Goal: Task Accomplishment & Management: Manage account settings

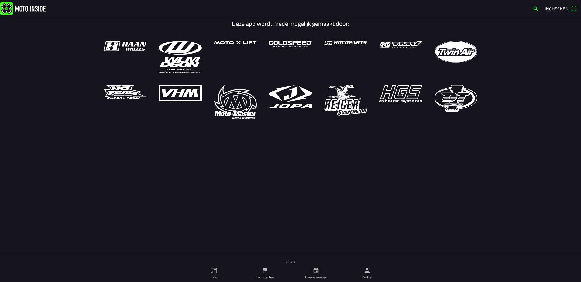
click at [361, 277] on link "Profiel" at bounding box center [366, 273] width 51 height 17
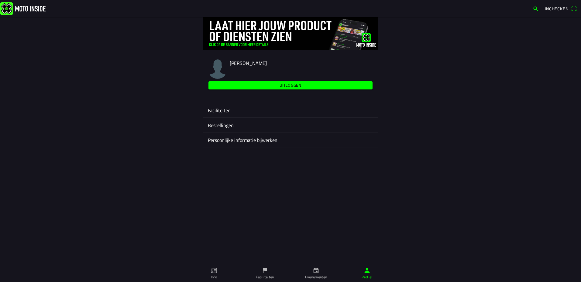
click at [222, 111] on ion-label "Faciliteiten" at bounding box center [290, 110] width 165 height 7
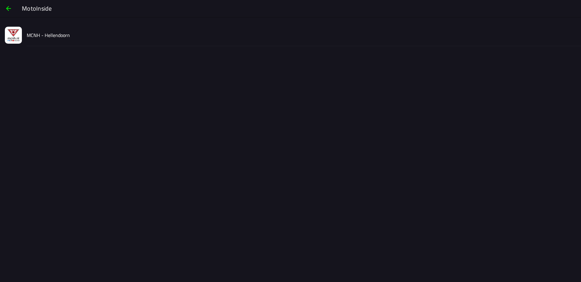
click at [0, 0] on slot "MCNH - Hellendoorn" at bounding box center [0, 0] width 0 height 0
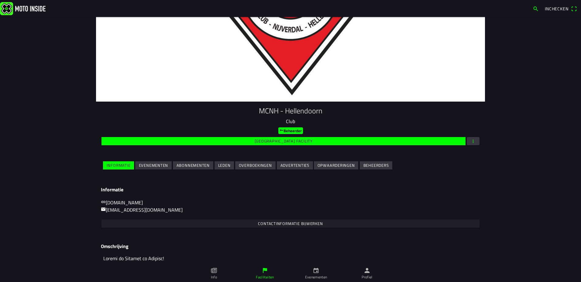
click at [0, 0] on slot "Evenementen" at bounding box center [0, 0] width 0 height 0
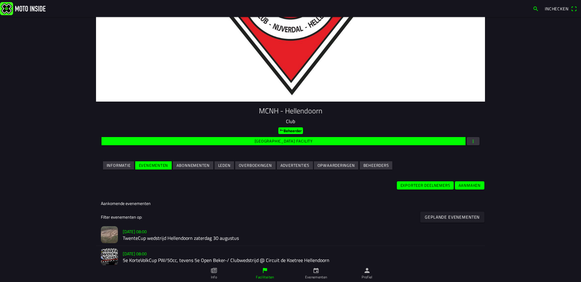
scroll to position [30, 0]
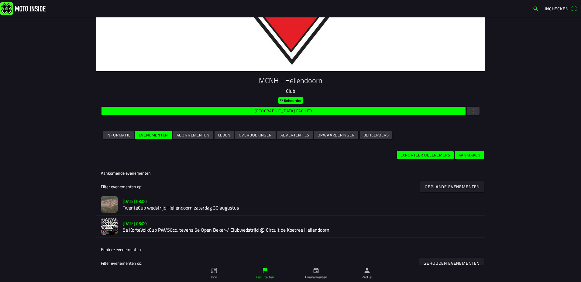
click at [157, 206] on h2 "TwenteCup wedstrijd Hellendoorn zaterdag 30 augustus" at bounding box center [301, 209] width 357 height 6
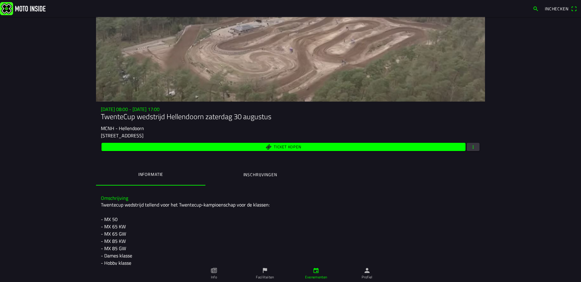
click at [473, 150] on span "button" at bounding box center [472, 147] width 5 height 8
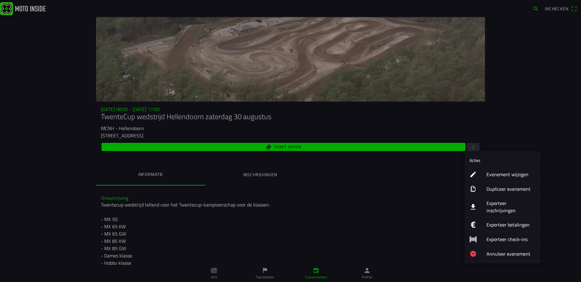
click at [506, 204] on ion-label "Exporteer inschrijvingen" at bounding box center [510, 207] width 49 height 15
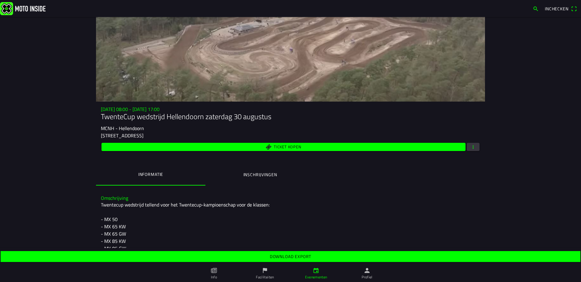
click at [291, 254] on span "Download export" at bounding box center [290, 256] width 570 height 11
